Goal: Transaction & Acquisition: Purchase product/service

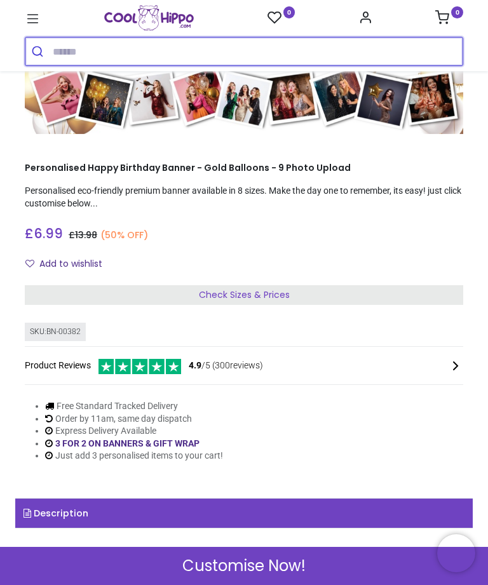
scroll to position [106, 0]
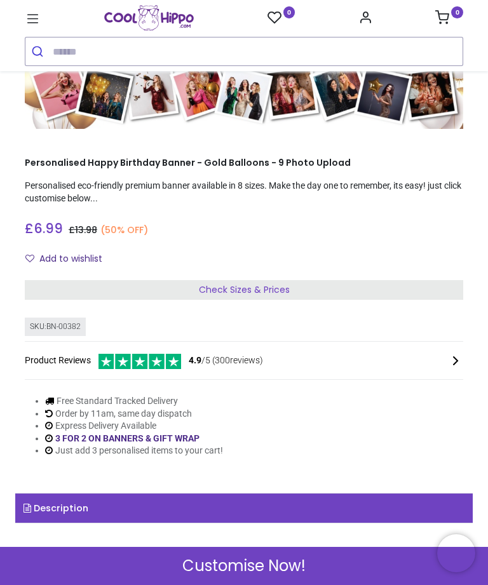
click at [286, 290] on span "Check Sizes & Prices" at bounding box center [244, 290] width 91 height 13
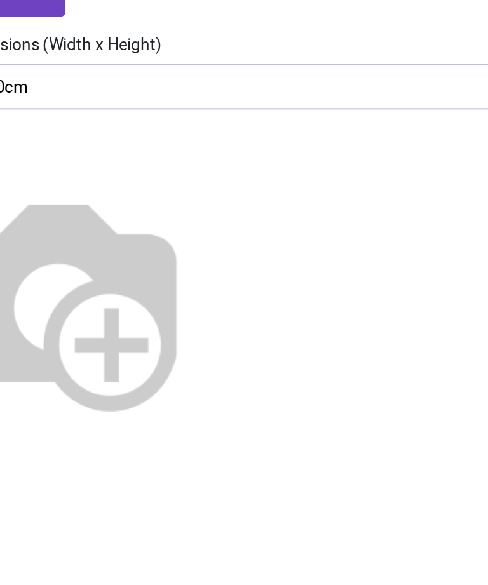
click at [120, 171] on img at bounding box center [91, 252] width 163 height 163
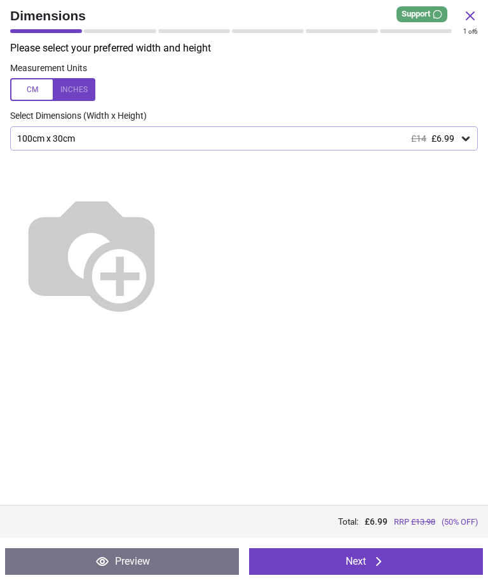
click at [463, 140] on icon at bounding box center [466, 138] width 13 height 13
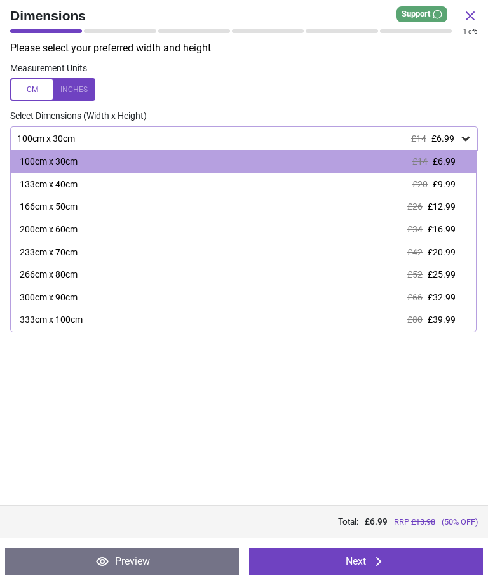
click at [78, 227] on div "200cm x 60cm" at bounding box center [49, 230] width 58 height 13
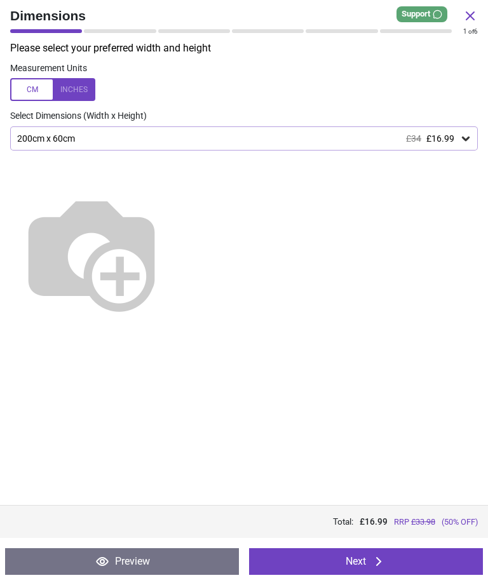
click at [422, 561] on button "Next" at bounding box center [366, 562] width 234 height 27
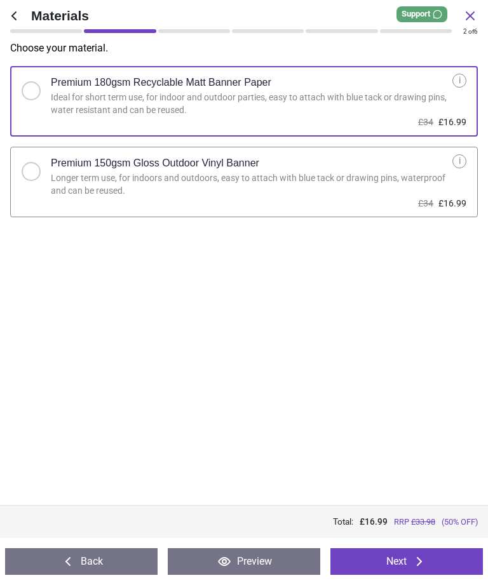
click at [448, 556] on button "Next" at bounding box center [407, 562] width 153 height 27
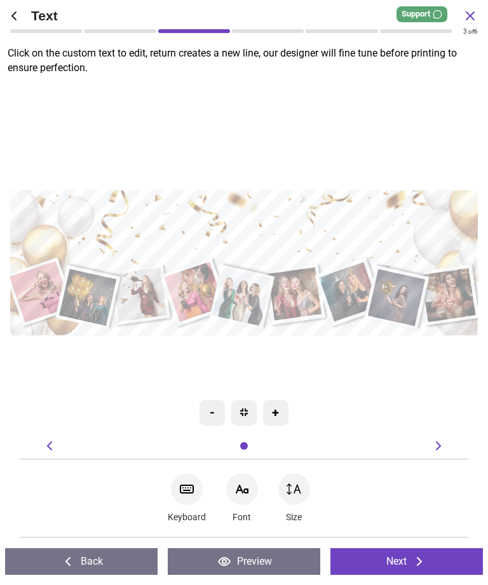
click at [145, 226] on textarea at bounding box center [243, 233] width 457 height 67
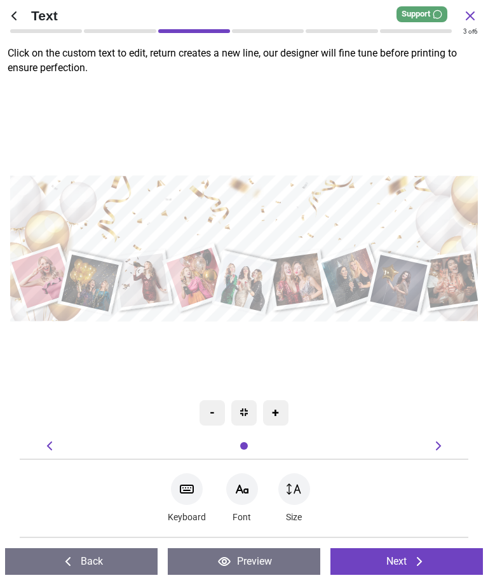
type textarea "**********"
click at [411, 158] on div ".cls-1 { filter: url(#drop-shadow-2); } .cls-1, .cls-2, .cls-3, .cls-4, .cls-5,…" at bounding box center [244, 249] width 487 height 366
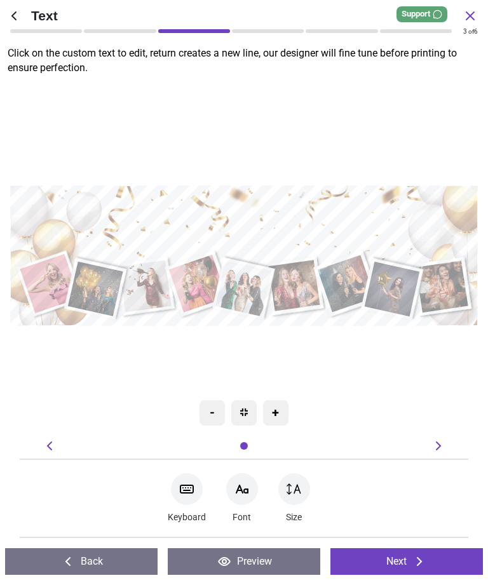
click at [428, 559] on button "Next" at bounding box center [407, 562] width 153 height 27
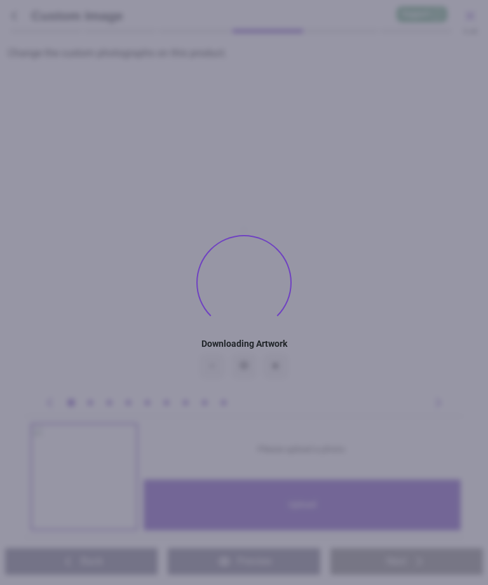
type textarea "**********"
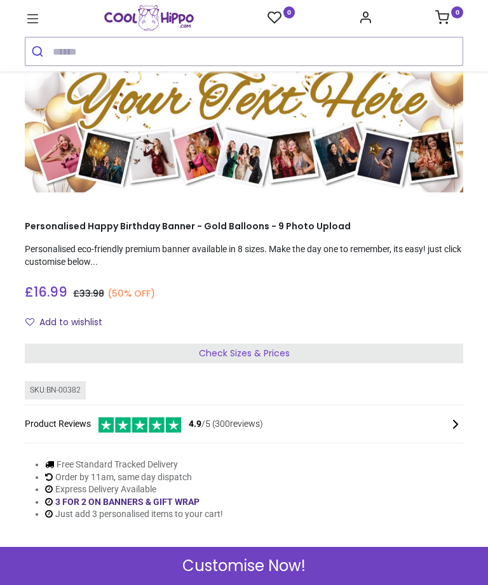
scroll to position [44, 0]
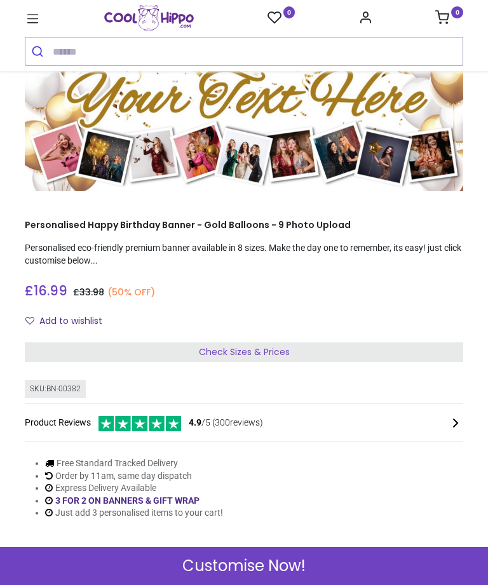
click at [297, 566] on span "Customise Now!" at bounding box center [243, 567] width 123 height 22
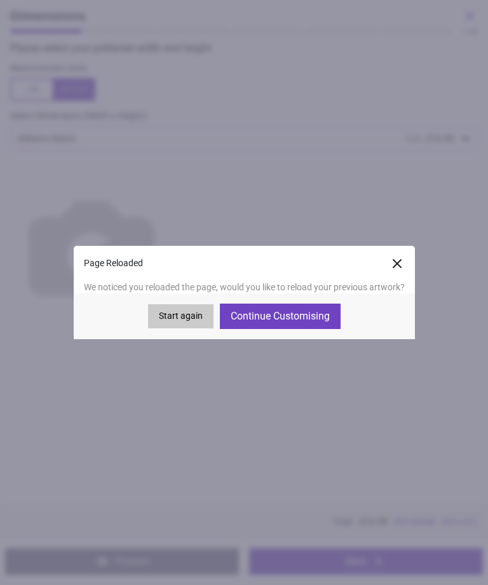
click at [315, 317] on button "Continue Customising" at bounding box center [280, 316] width 121 height 25
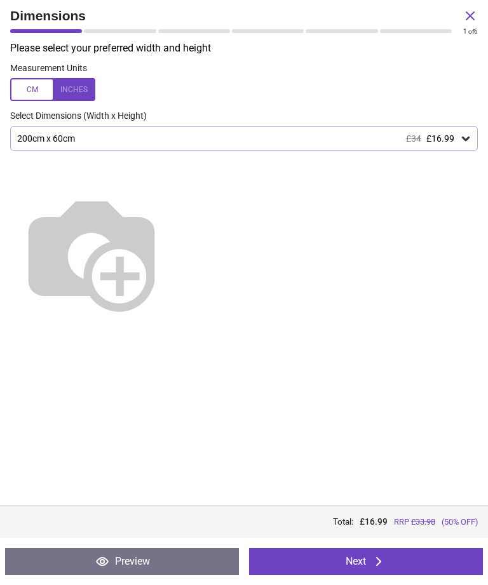
click at [395, 559] on button "Next" at bounding box center [366, 562] width 234 height 27
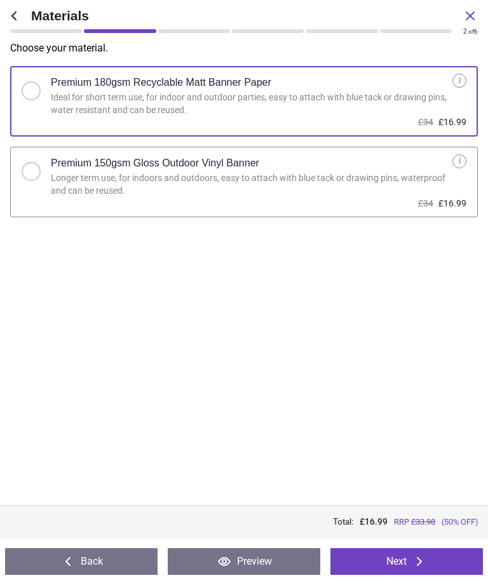
click at [407, 559] on button "Next" at bounding box center [407, 562] width 153 height 27
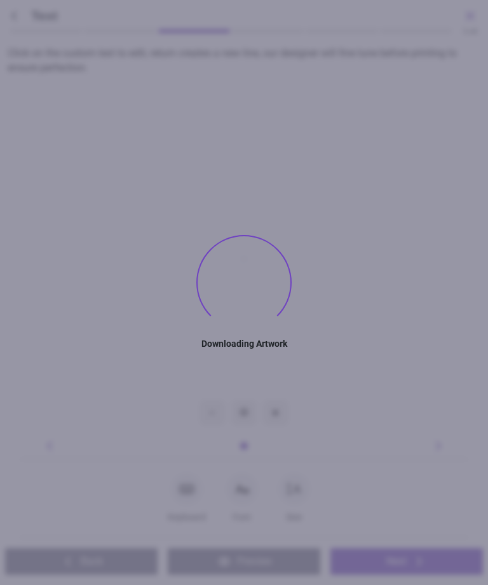
type textarea "**********"
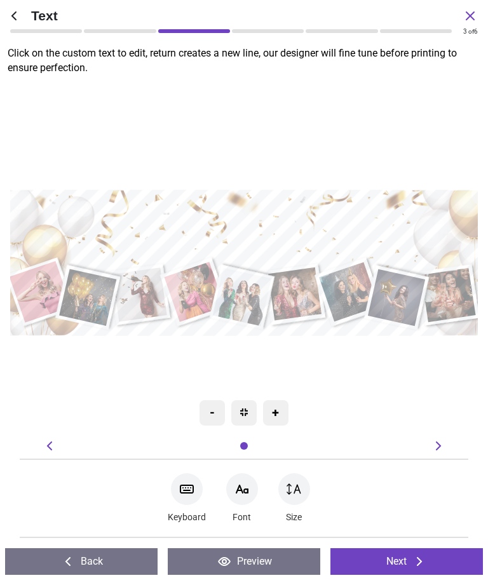
click at [428, 554] on button "Next" at bounding box center [407, 562] width 153 height 27
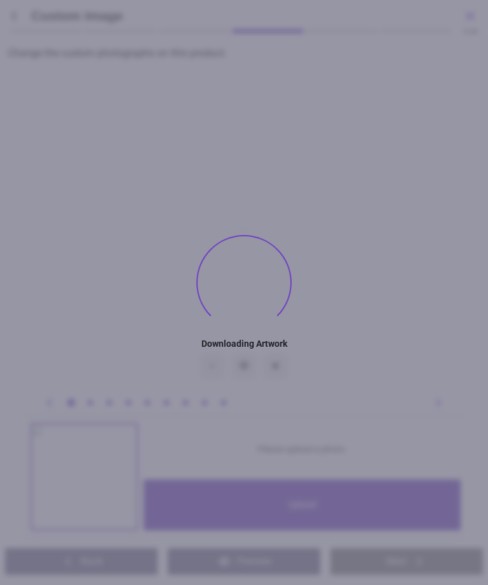
type textarea "**********"
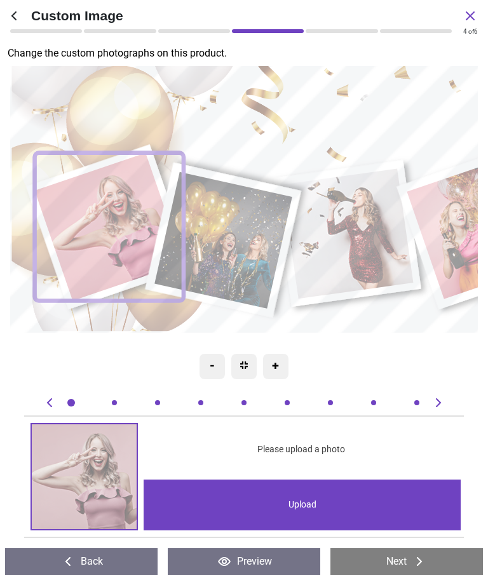
click at [370, 488] on div "Upload" at bounding box center [302, 505] width 317 height 51
click at [330, 453] on span "Please upload a photo" at bounding box center [301, 450] width 88 height 13
click at [310, 448] on span "Please upload a photo" at bounding box center [301, 450] width 88 height 13
click at [314, 504] on div "Upload" at bounding box center [302, 505] width 317 height 51
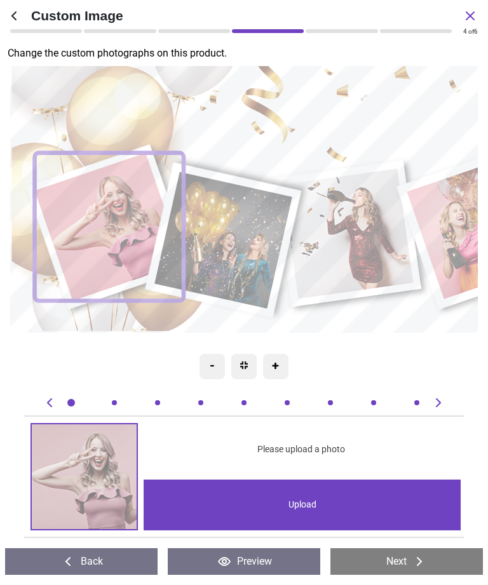
click at [330, 453] on span "Please upload a photo" at bounding box center [301, 450] width 88 height 13
click at [337, 507] on div "Upload" at bounding box center [302, 505] width 317 height 51
click at [339, 447] on span "Please upload a photo" at bounding box center [301, 450] width 88 height 13
click at [356, 504] on div "Upload" at bounding box center [302, 505] width 317 height 51
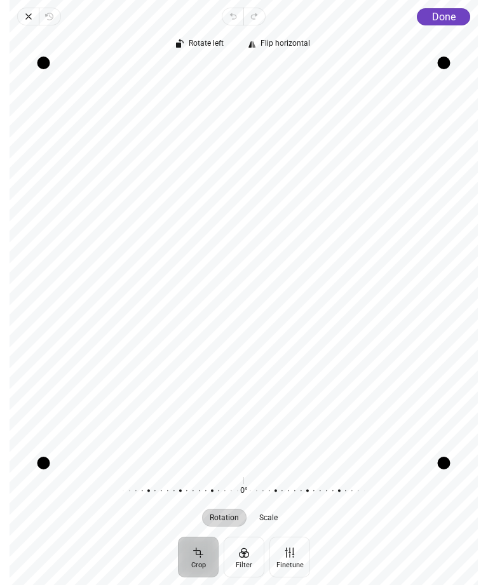
click at [459, 13] on button "Done" at bounding box center [444, 16] width 53 height 17
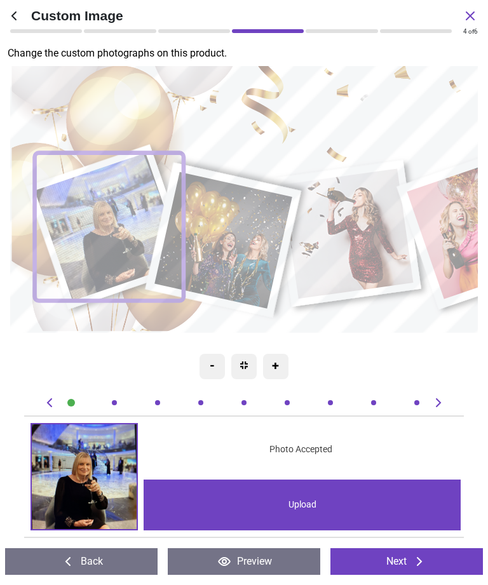
click at [247, 251] on image at bounding box center [223, 240] width 138 height 137
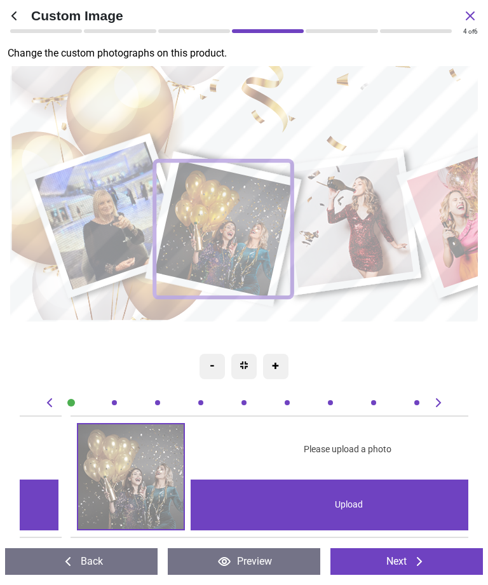
scroll to position [0, 449]
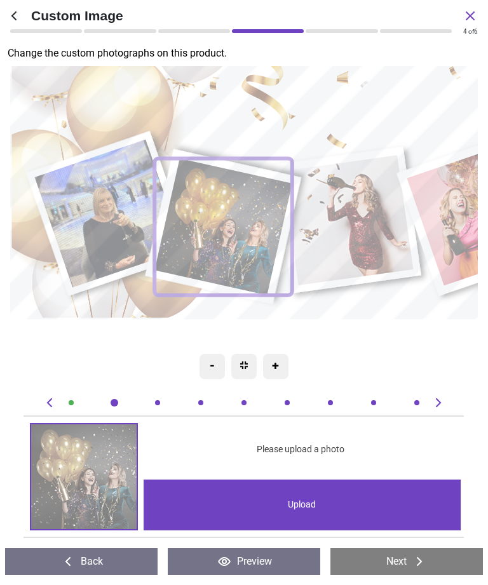
click at [322, 505] on div "Upload" at bounding box center [302, 505] width 317 height 51
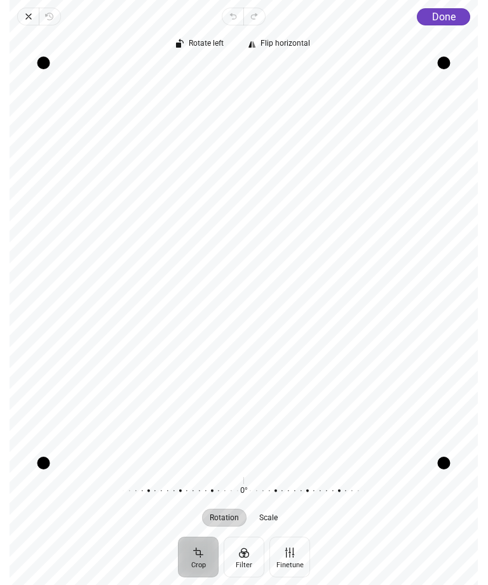
click at [453, 17] on span "Done" at bounding box center [444, 17] width 24 height 12
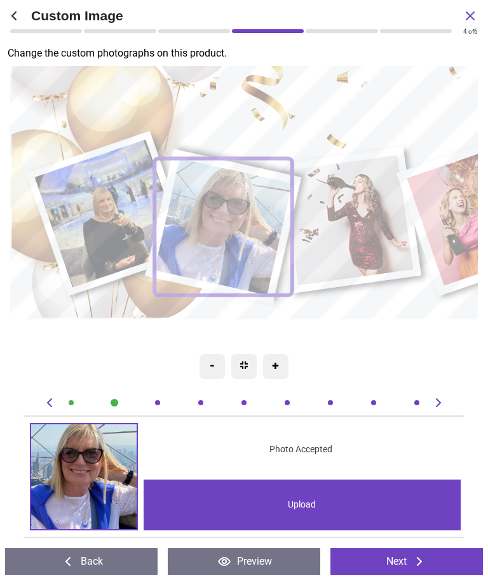
click at [373, 226] on image at bounding box center [347, 220] width 131 height 130
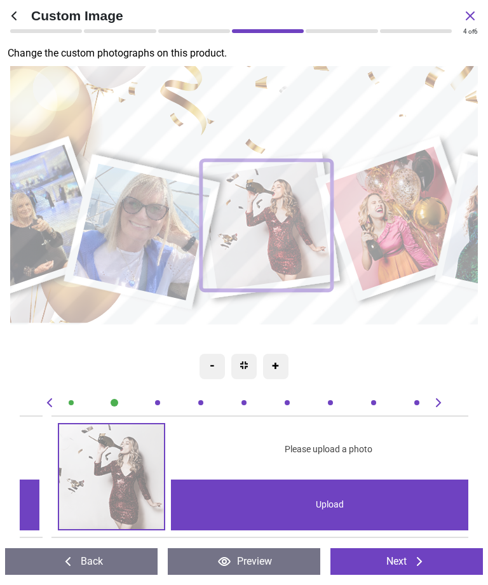
scroll to position [0, 898]
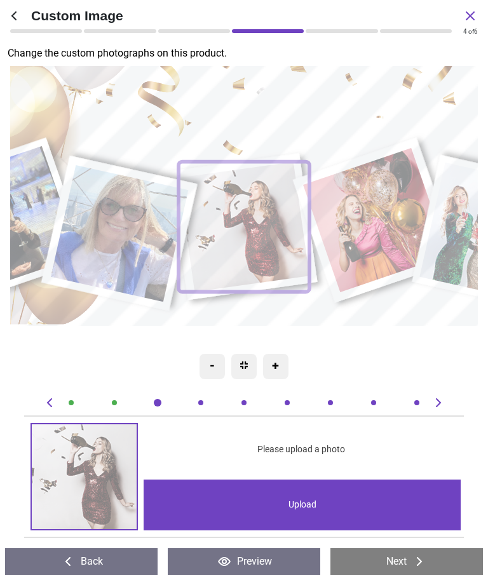
click at [338, 453] on span "Please upload a photo" at bounding box center [301, 450] width 88 height 13
click at [357, 504] on div "Upload" at bounding box center [302, 505] width 317 height 51
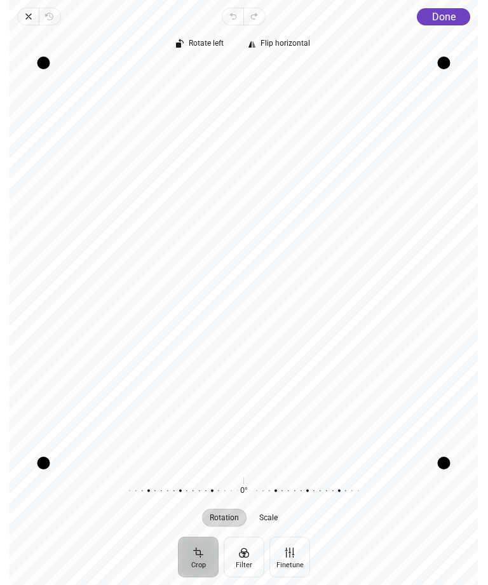
click at [451, 19] on span "Done" at bounding box center [444, 17] width 24 height 12
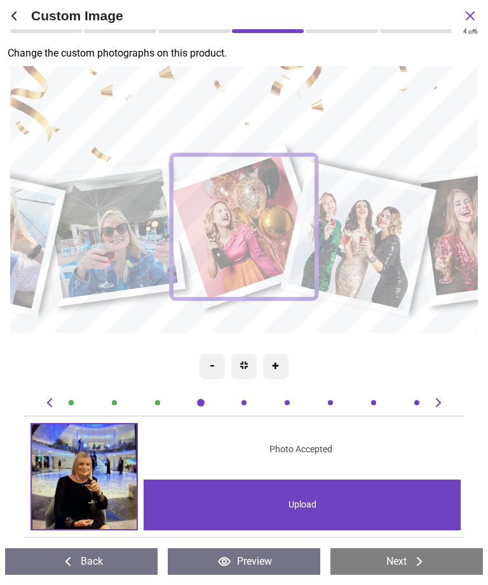
scroll to position [0, 1348]
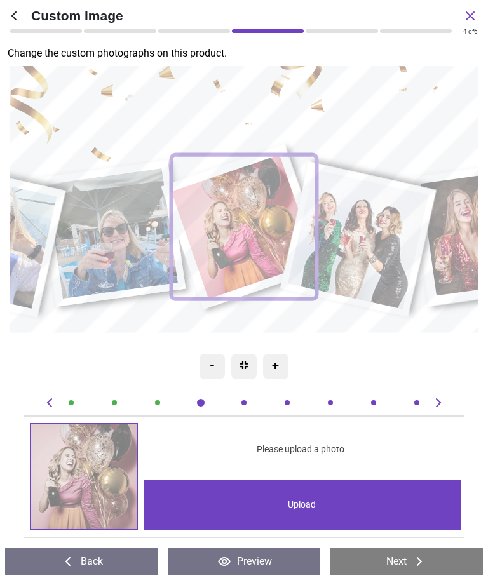
click at [336, 500] on div "Upload" at bounding box center [302, 505] width 317 height 51
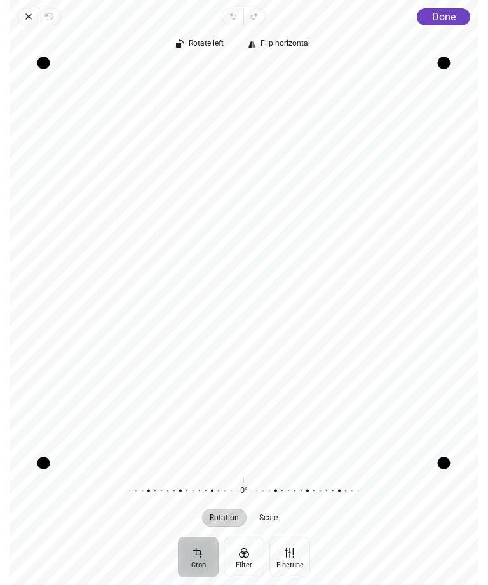
click at [461, 17] on button "Done" at bounding box center [444, 16] width 53 height 17
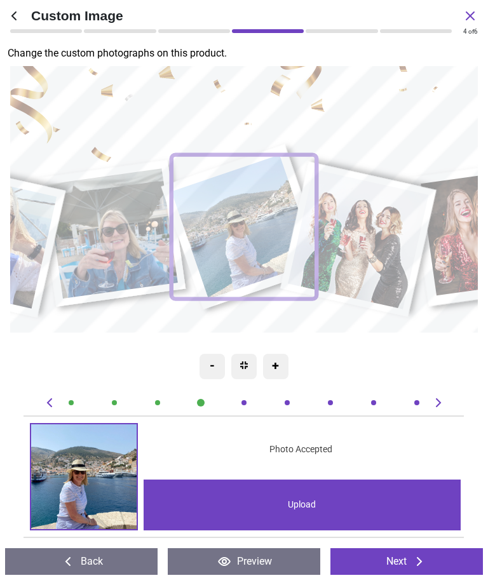
click at [380, 240] on image at bounding box center [358, 240] width 140 height 140
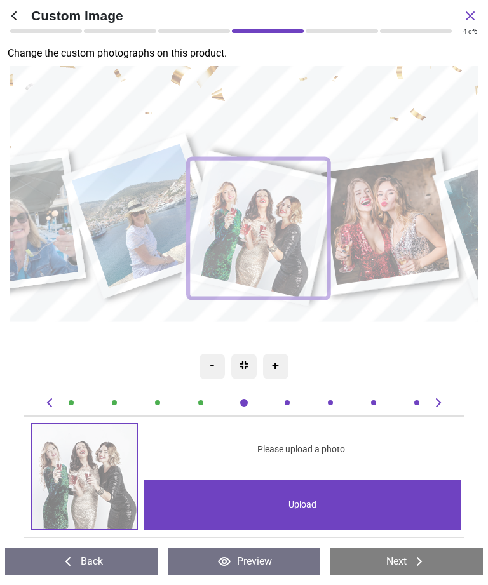
scroll to position [0, 1796]
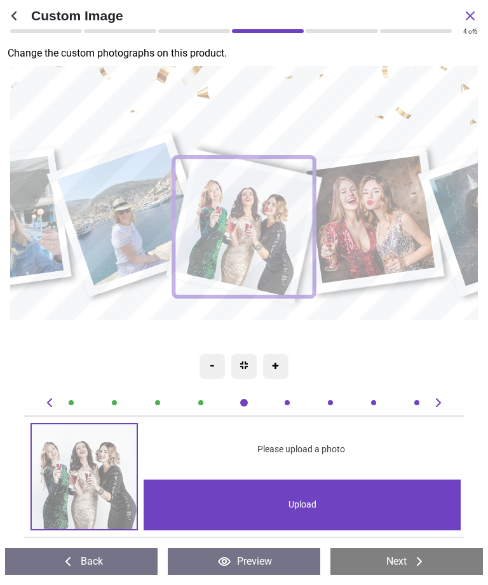
click at [393, 503] on div "Upload" at bounding box center [302, 505] width 317 height 51
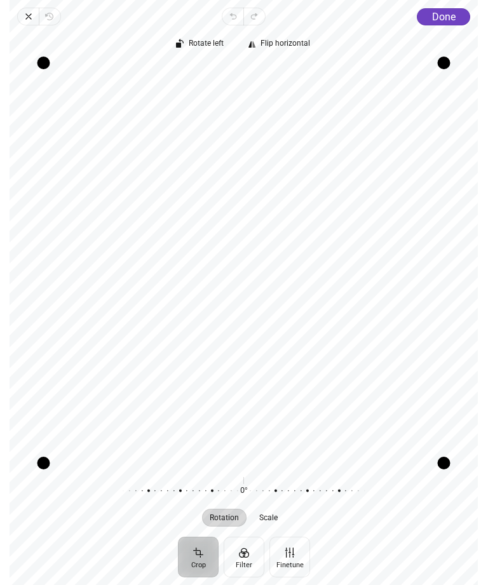
click at [455, 20] on span "Done" at bounding box center [444, 17] width 24 height 12
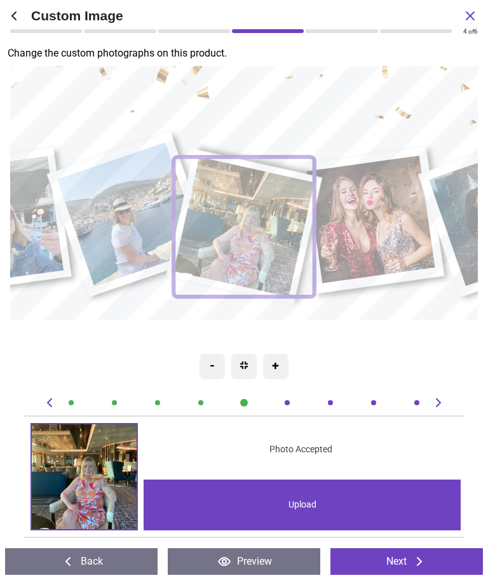
click at [382, 228] on image at bounding box center [370, 220] width 128 height 128
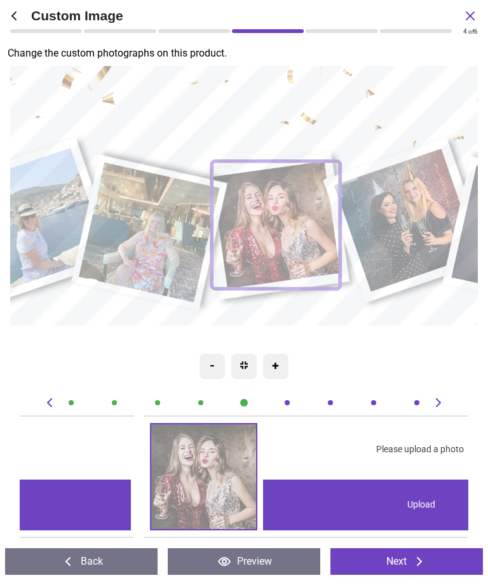
scroll to position [0, 2246]
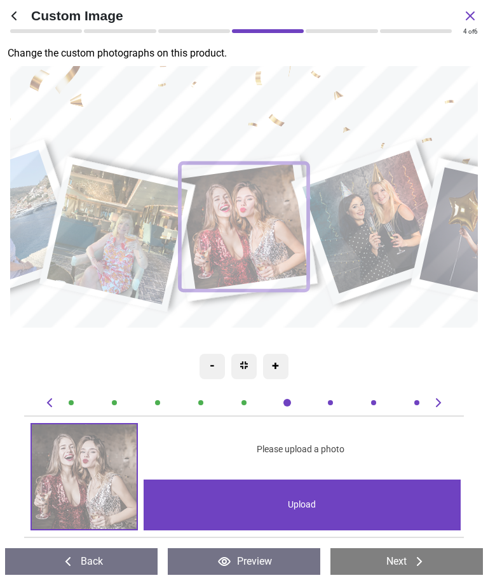
click at [327, 505] on div "Upload" at bounding box center [302, 505] width 317 height 51
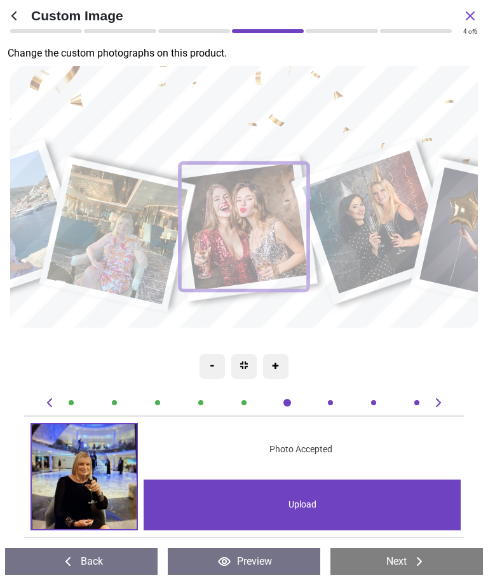
scroll to position [0, 2246]
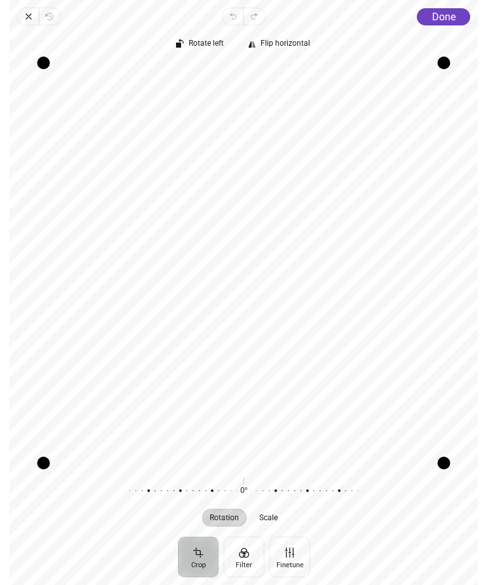
click at [455, 17] on span "Done" at bounding box center [444, 17] width 24 height 12
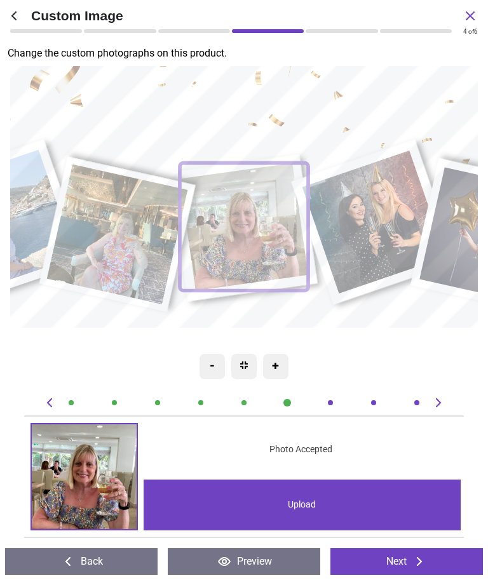
click at [388, 207] on image at bounding box center [375, 222] width 144 height 143
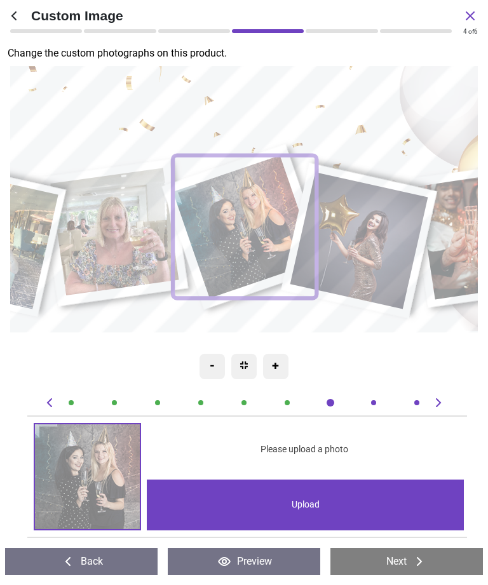
scroll to position [0, 2695]
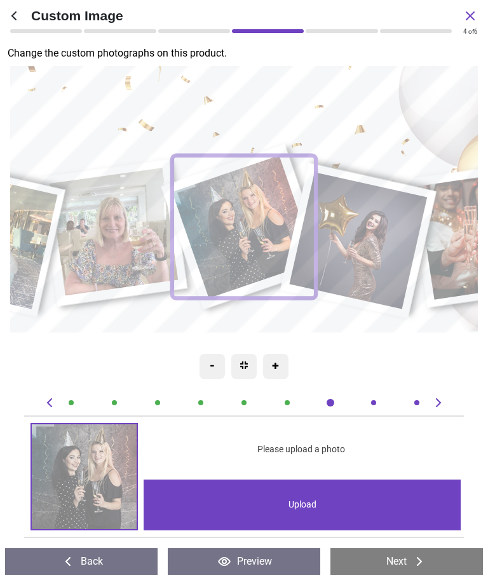
click at [328, 505] on div "Upload" at bounding box center [302, 505] width 317 height 51
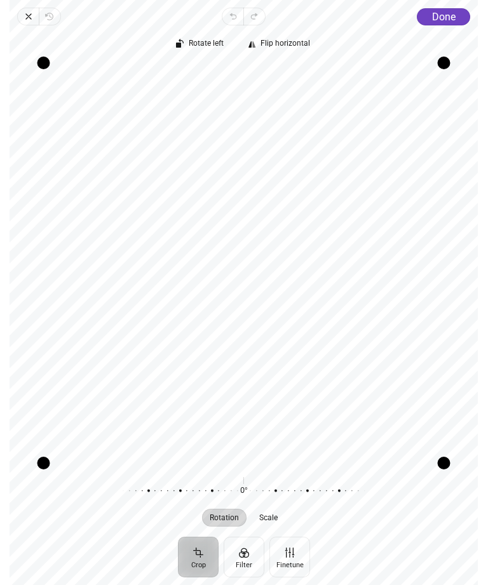
click at [454, 18] on span "Done" at bounding box center [444, 17] width 24 height 12
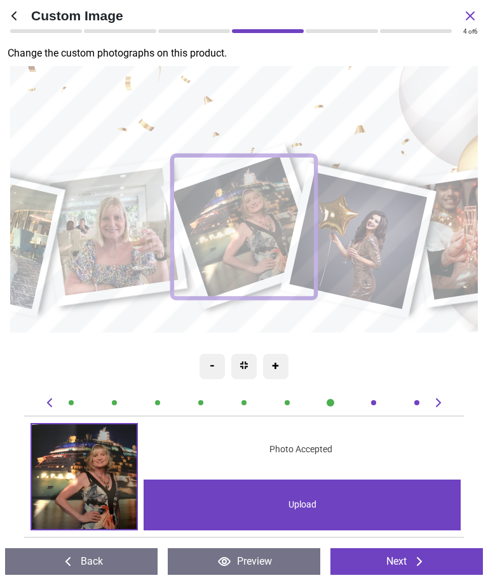
click at [380, 240] on image at bounding box center [358, 240] width 138 height 137
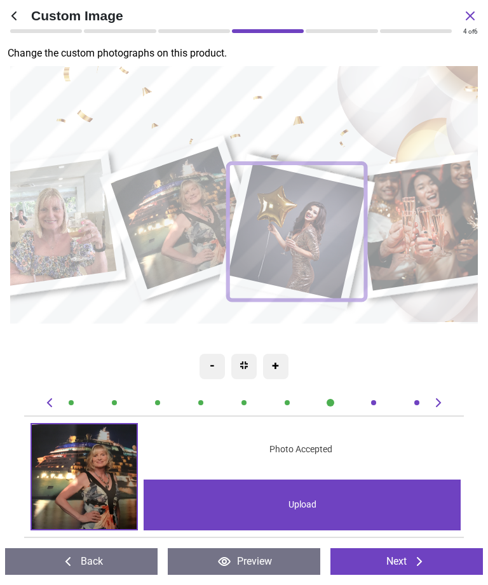
scroll to position [0, 3144]
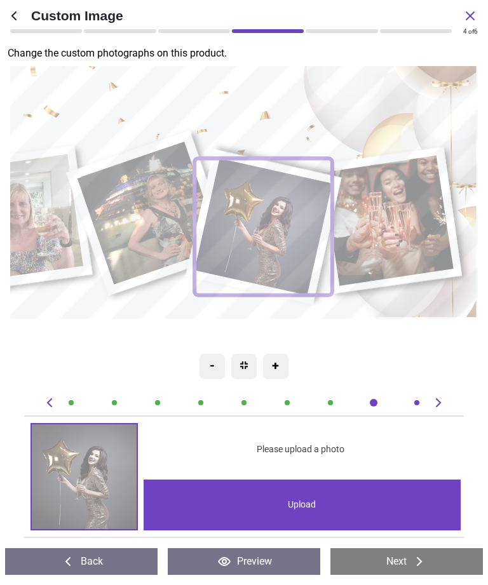
click at [346, 509] on div "Upload" at bounding box center [302, 505] width 317 height 51
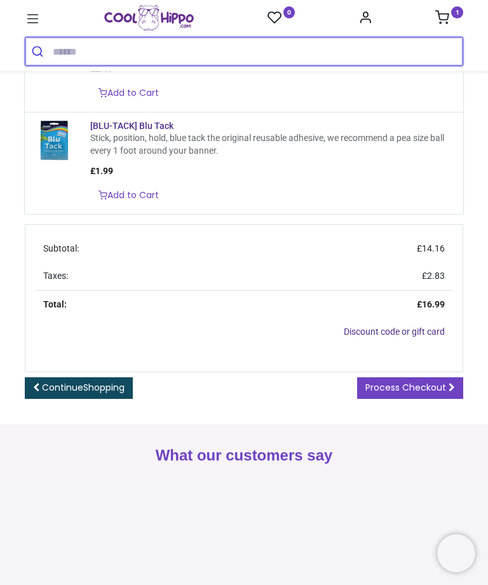
scroll to position [285, 0]
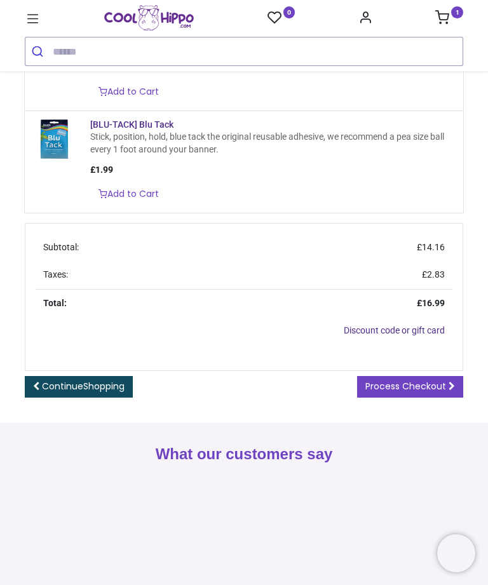
click at [438, 393] on span "Process Checkout" at bounding box center [406, 386] width 81 height 13
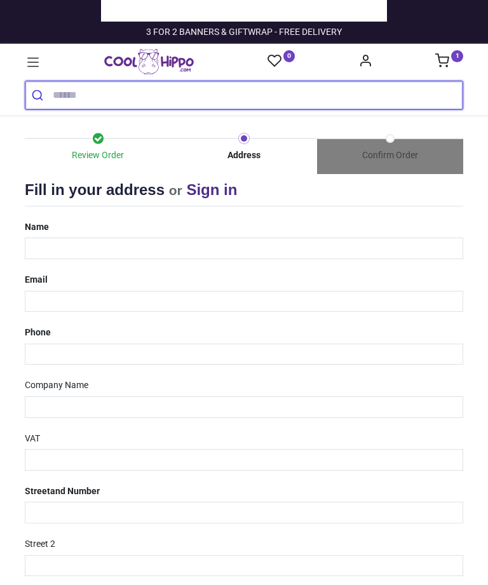
select select "***"
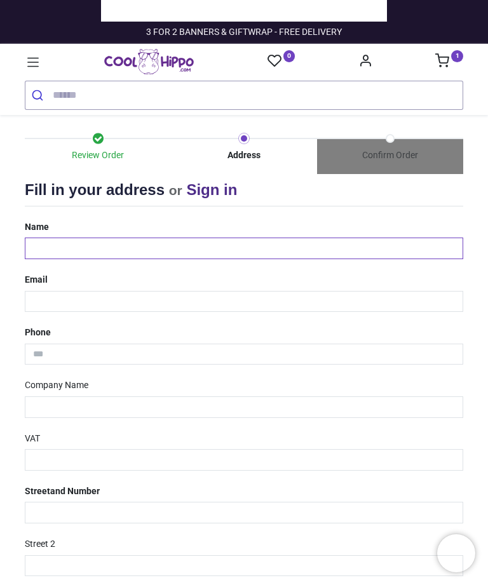
click at [117, 250] on input "text" at bounding box center [244, 249] width 439 height 22
type input "*********"
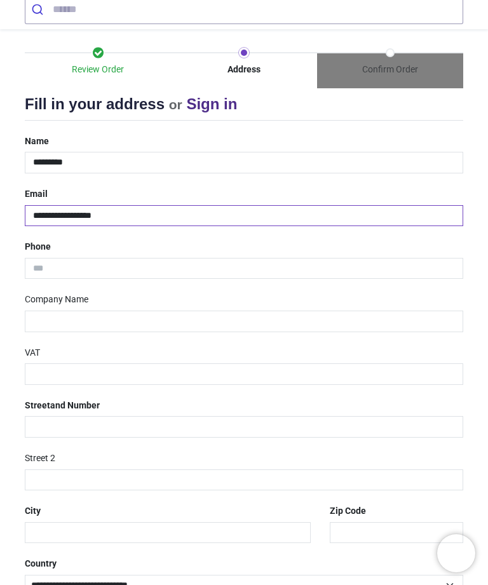
scroll to position [96, 0]
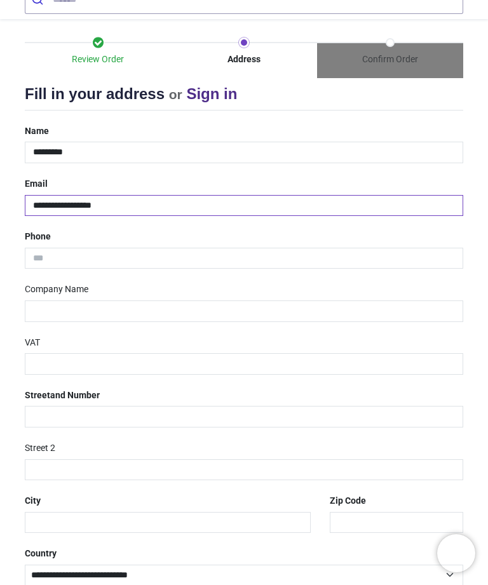
type input "**********"
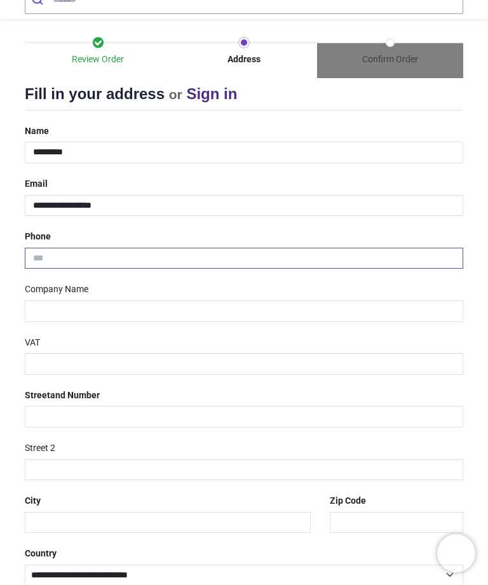
click at [63, 252] on input "tel" at bounding box center [244, 259] width 439 height 22
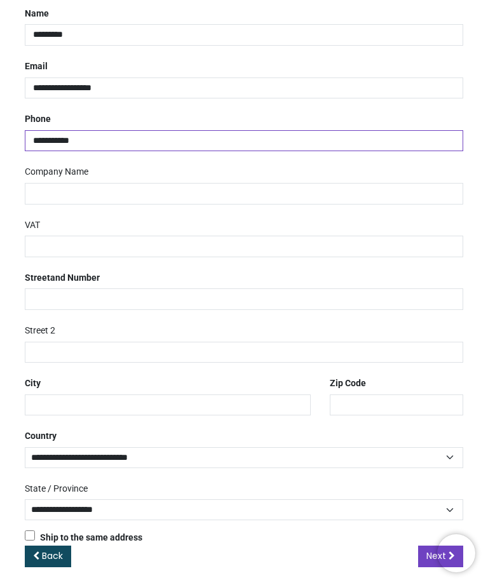
scroll to position [213, 0]
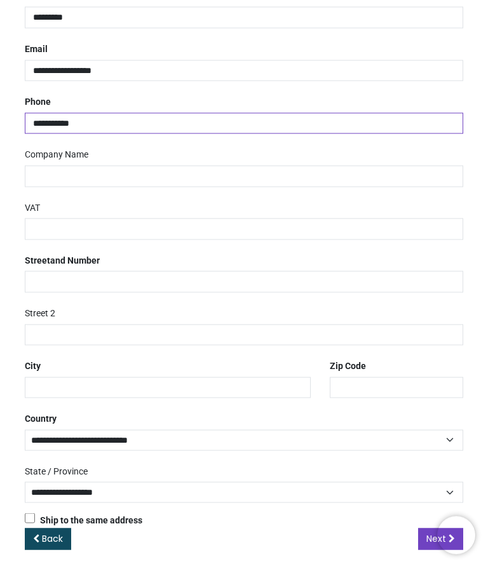
type input "**********"
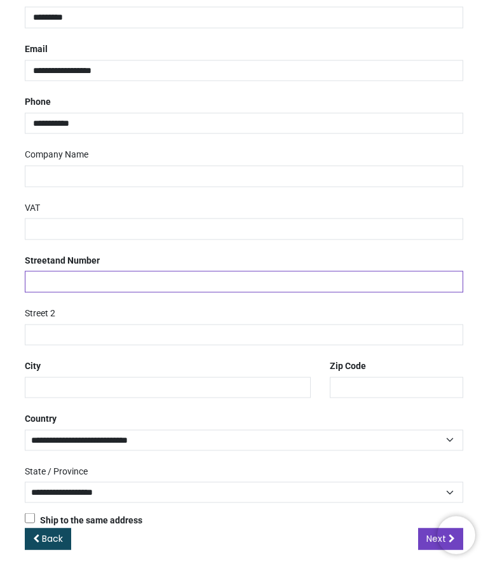
click at [84, 289] on input "text" at bounding box center [244, 300] width 439 height 22
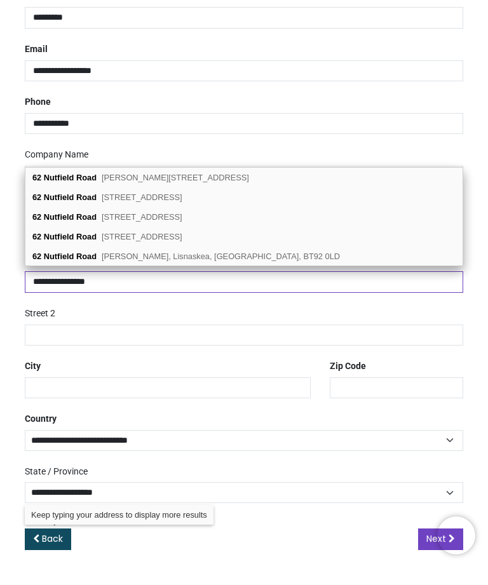
type input "**********"
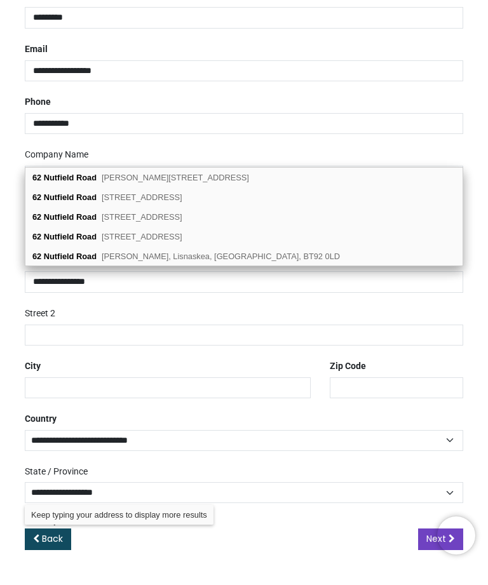
click at [162, 250] on span "Rownhams, Southampton, SO16 8JN" at bounding box center [142, 255] width 81 height 10
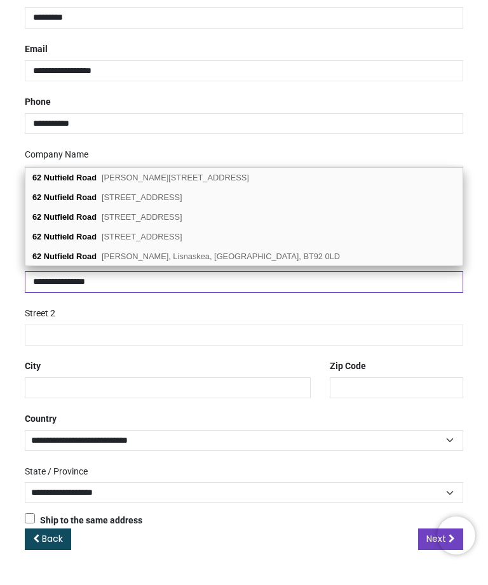
type input "********"
select select "***"
type input "**********"
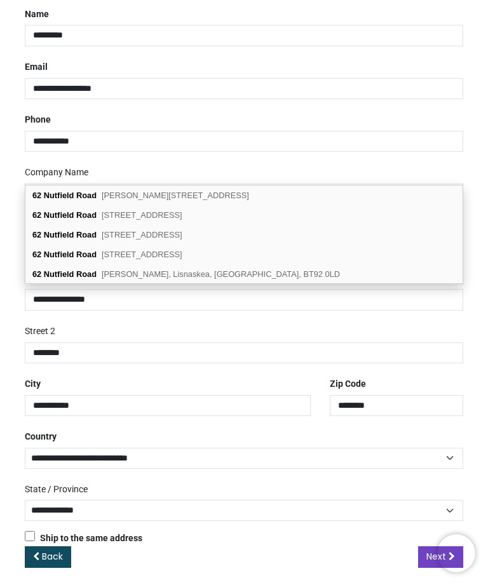
click at [430, 552] on span "Next" at bounding box center [437, 556] width 20 height 13
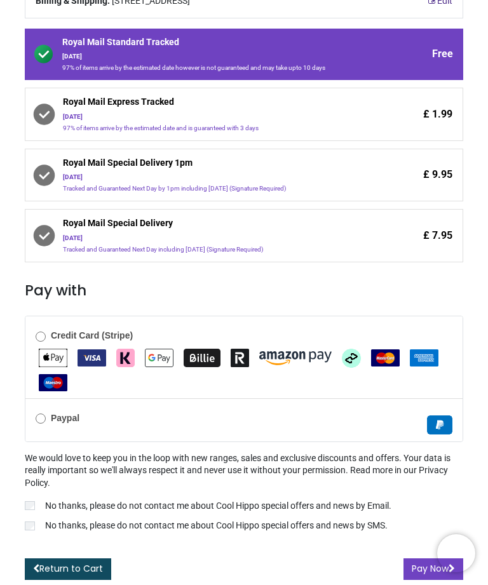
scroll to position [231, 0]
click at [421, 572] on button "Pay Now" at bounding box center [434, 570] width 60 height 22
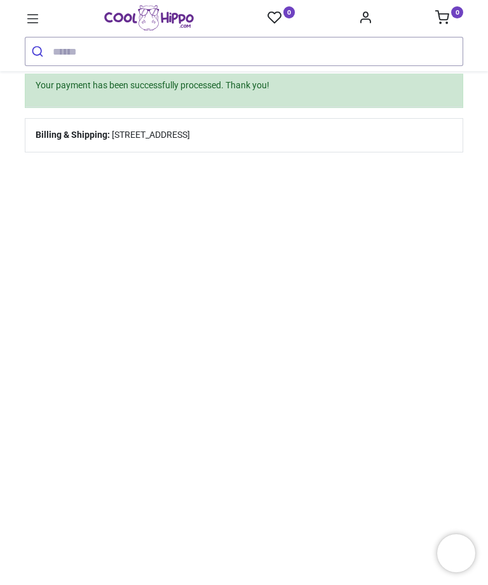
scroll to position [221, 0]
